Goal: Task Accomplishment & Management: Manage account settings

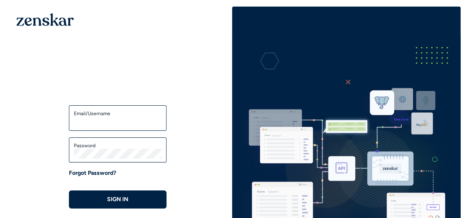
type input "**********"
click at [31, 144] on div "**********" at bounding box center [117, 177] width 229 height 341
click at [217, 56] on div "**********" at bounding box center [117, 177] width 229 height 341
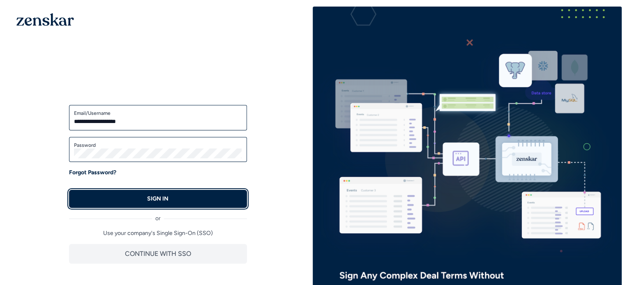
click at [220, 195] on button "SIGN IN" at bounding box center [158, 199] width 178 height 18
